Goal: Task Accomplishment & Management: Manage account settings

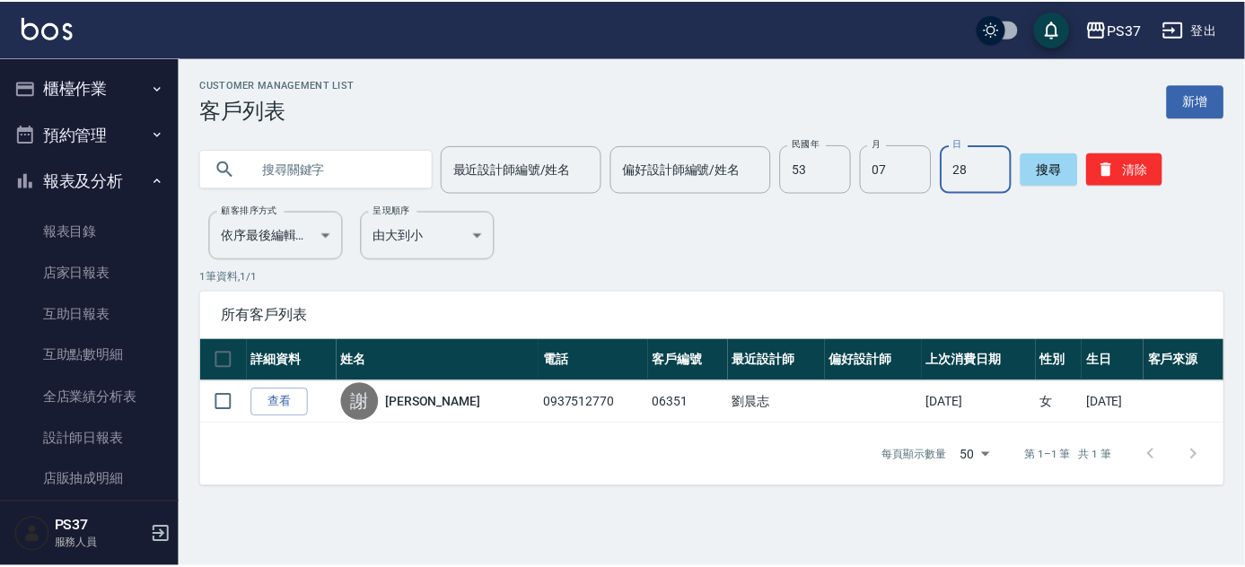
scroll to position [301, 0]
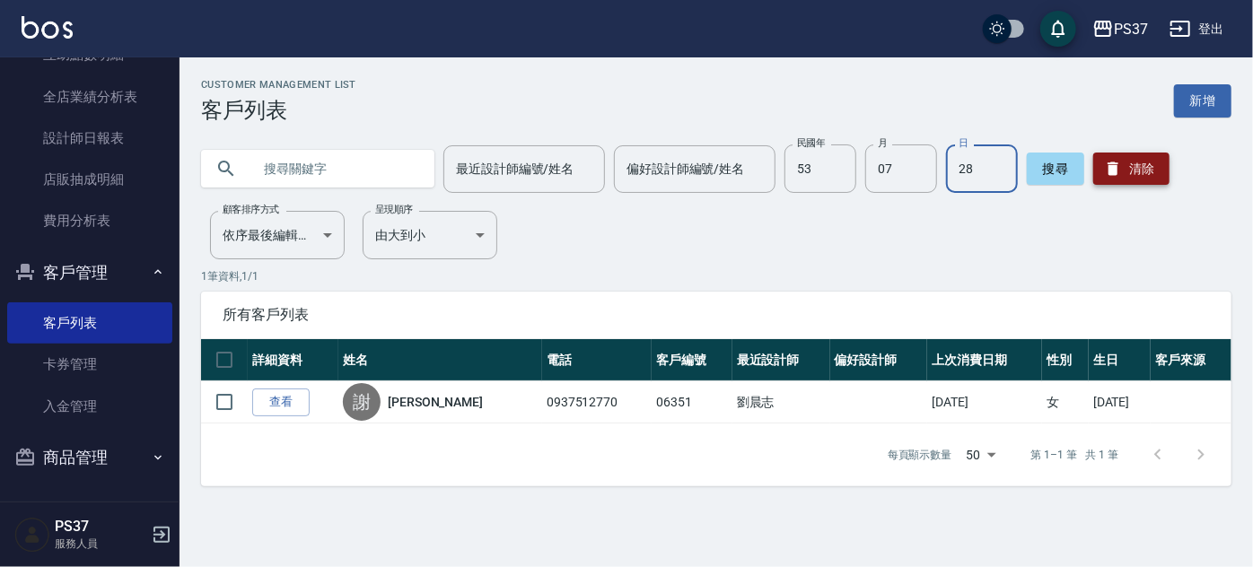
click at [1149, 168] on button "清除" at bounding box center [1131, 169] width 76 height 32
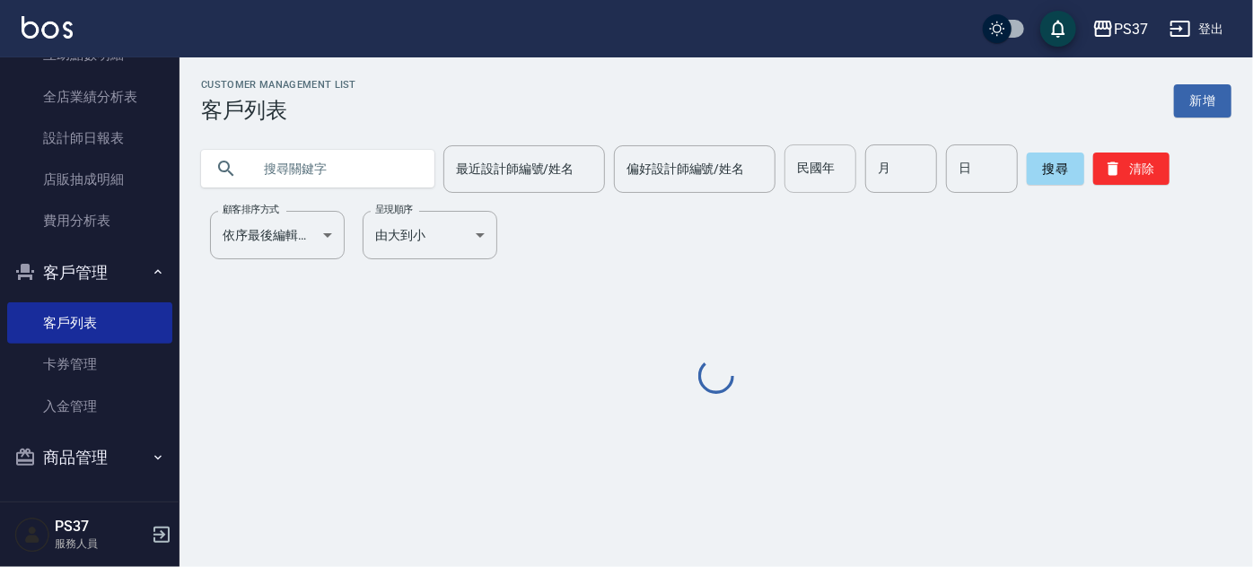
click at [826, 171] on div "民國年 民國年" at bounding box center [820, 168] width 72 height 48
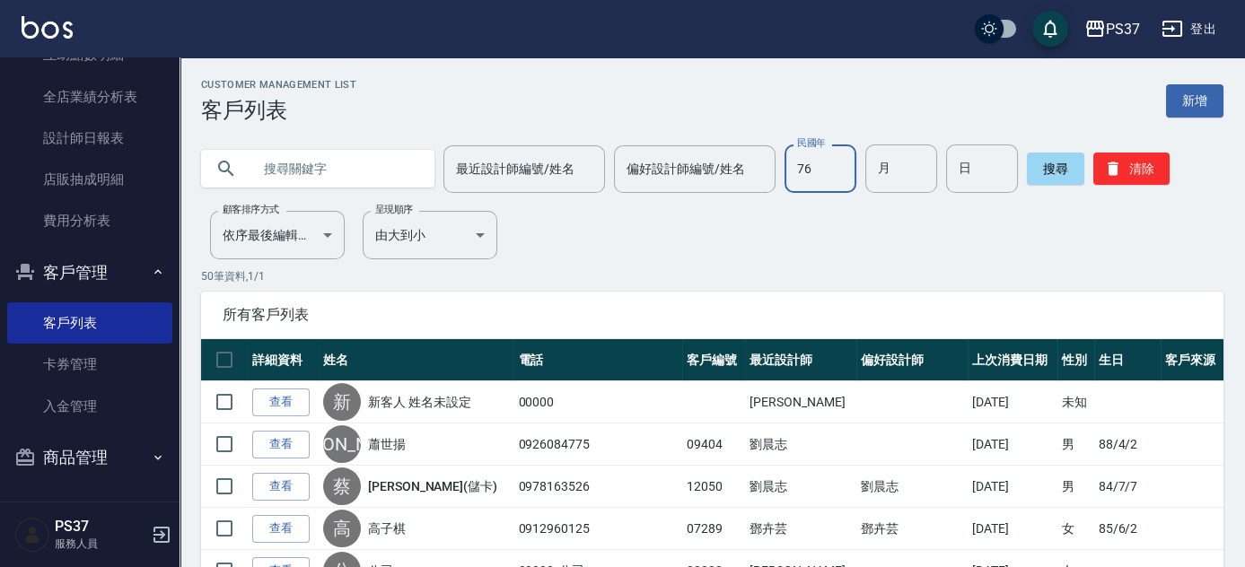
type input "76"
type input "4"
type input "9"
type input "29"
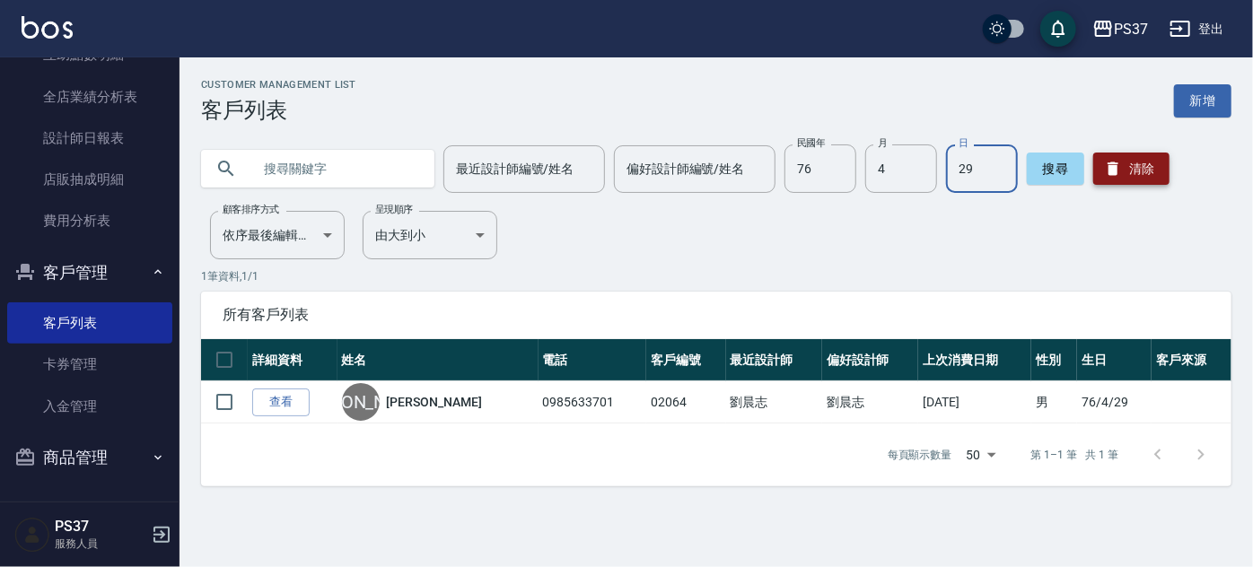
drag, startPoint x: 1152, startPoint y: 162, endPoint x: 1110, endPoint y: 184, distance: 47.4
click at [1149, 164] on button "清除" at bounding box center [1131, 169] width 76 height 32
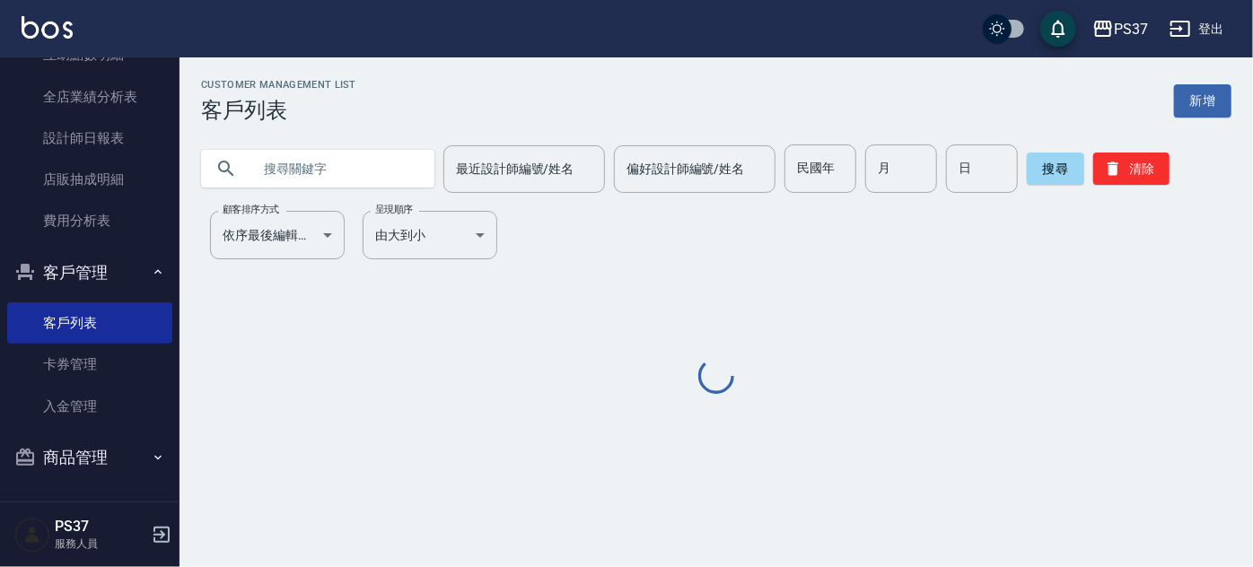
click at [826, 167] on input "民國年" at bounding box center [820, 168] width 72 height 48
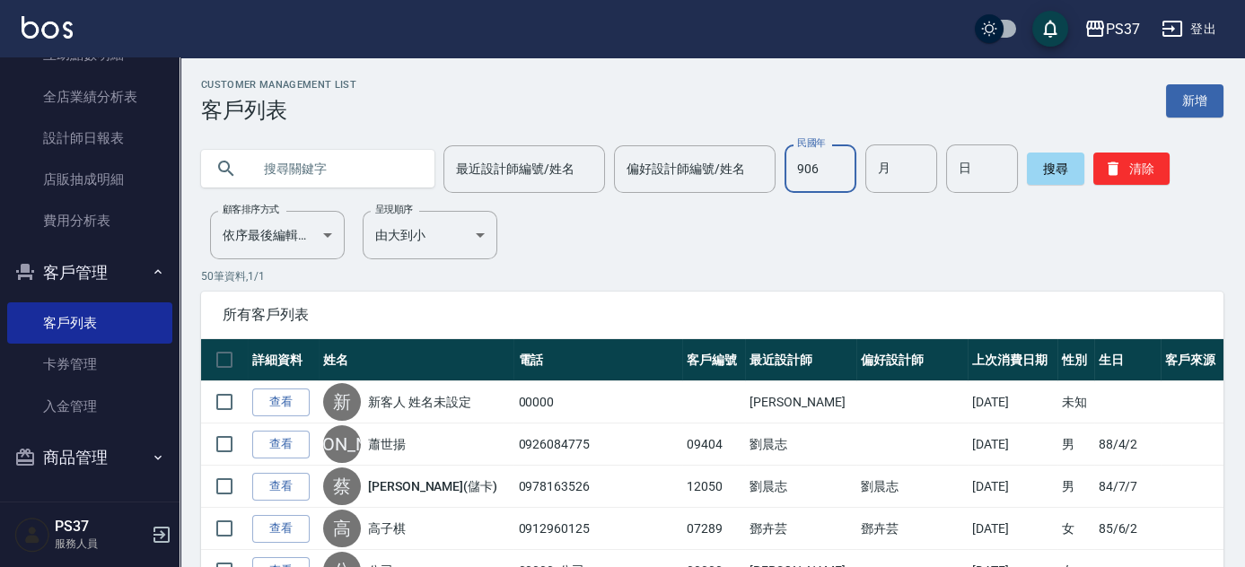
type input "906"
type input "5"
click at [861, 183] on div "民國年 906 民國年 月 5 月 日 日" at bounding box center [900, 168] width 233 height 48
click at [1129, 162] on button "清除" at bounding box center [1131, 169] width 76 height 32
click at [790, 171] on input "民國年" at bounding box center [820, 168] width 72 height 48
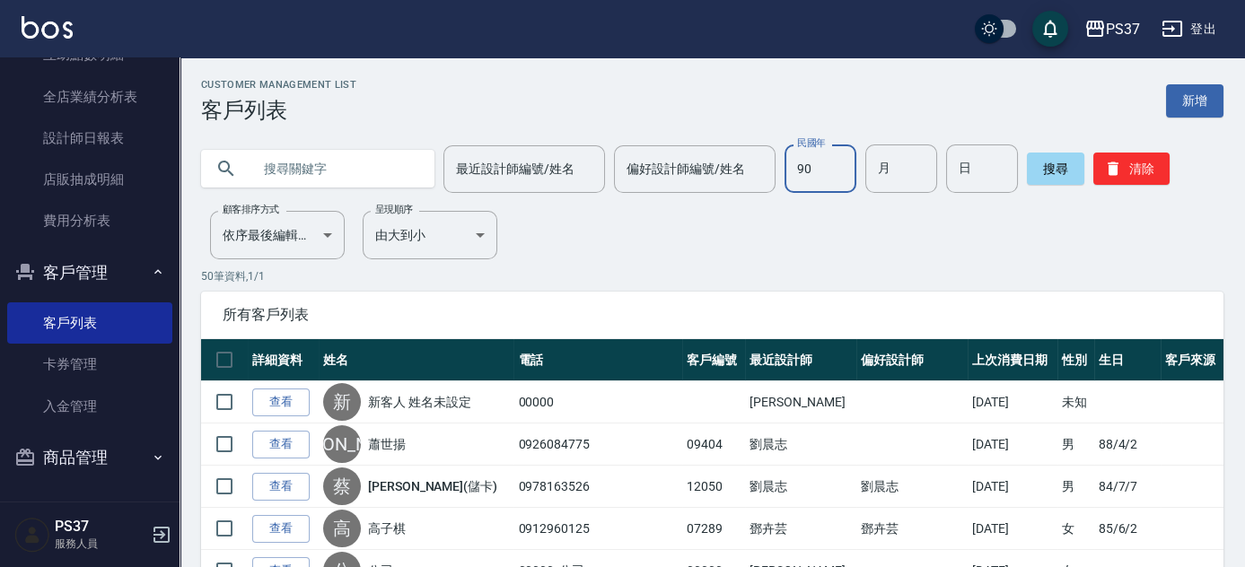
type input "90"
type input "6"
type input "5"
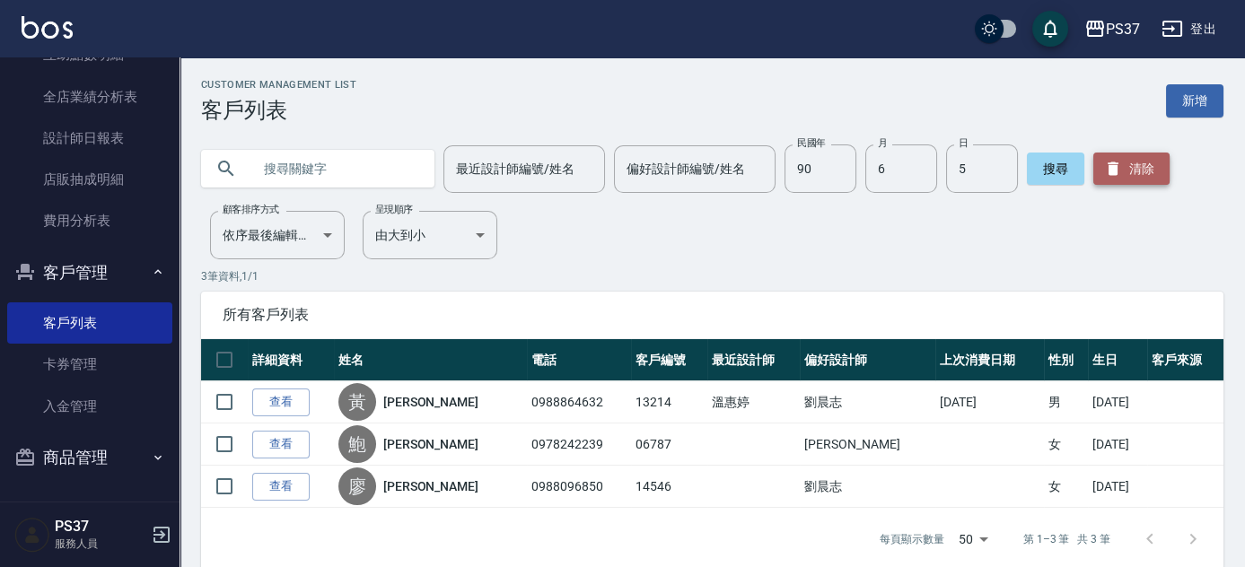
click at [1151, 170] on button "清除" at bounding box center [1131, 169] width 76 height 32
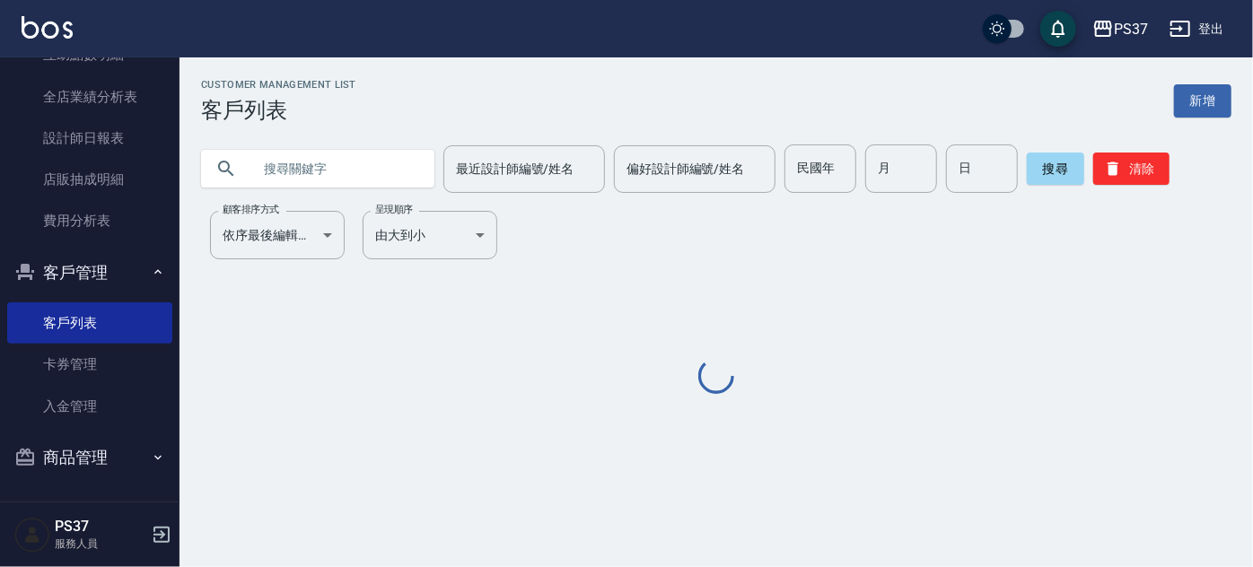
click at [808, 168] on input "民國年" at bounding box center [820, 168] width 72 height 48
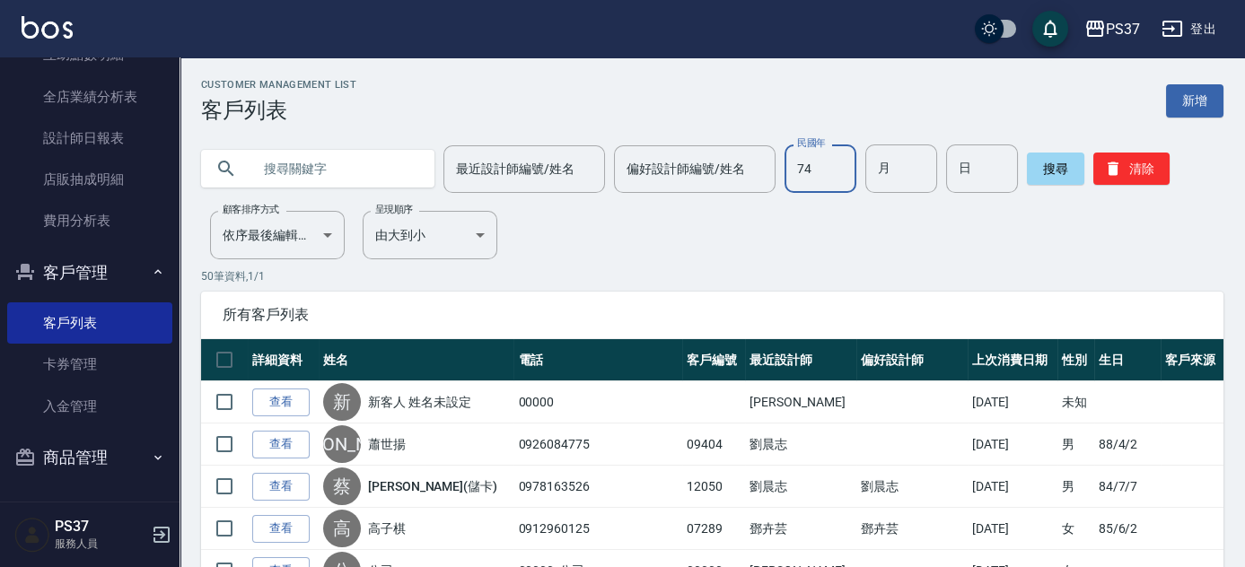
type input "74"
type input "9"
type input "4"
